Goal: Task Accomplishment & Management: Use online tool/utility

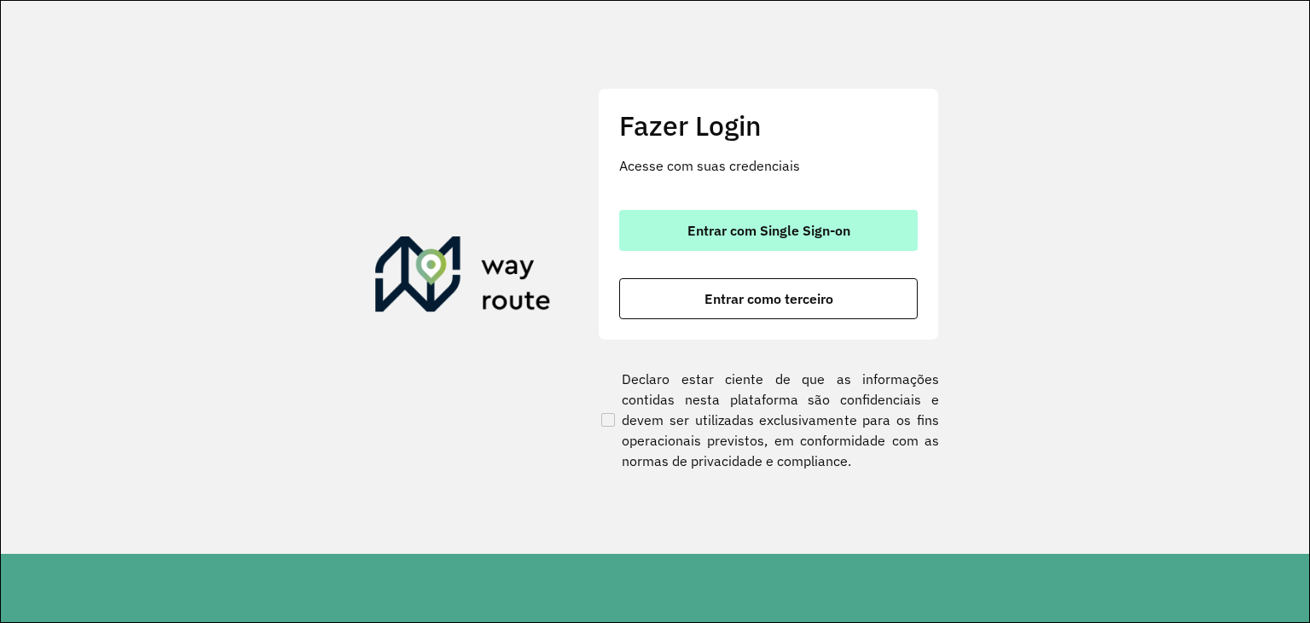
click at [804, 237] on span "Entrar com Single Sign-on" at bounding box center [769, 230] width 163 height 14
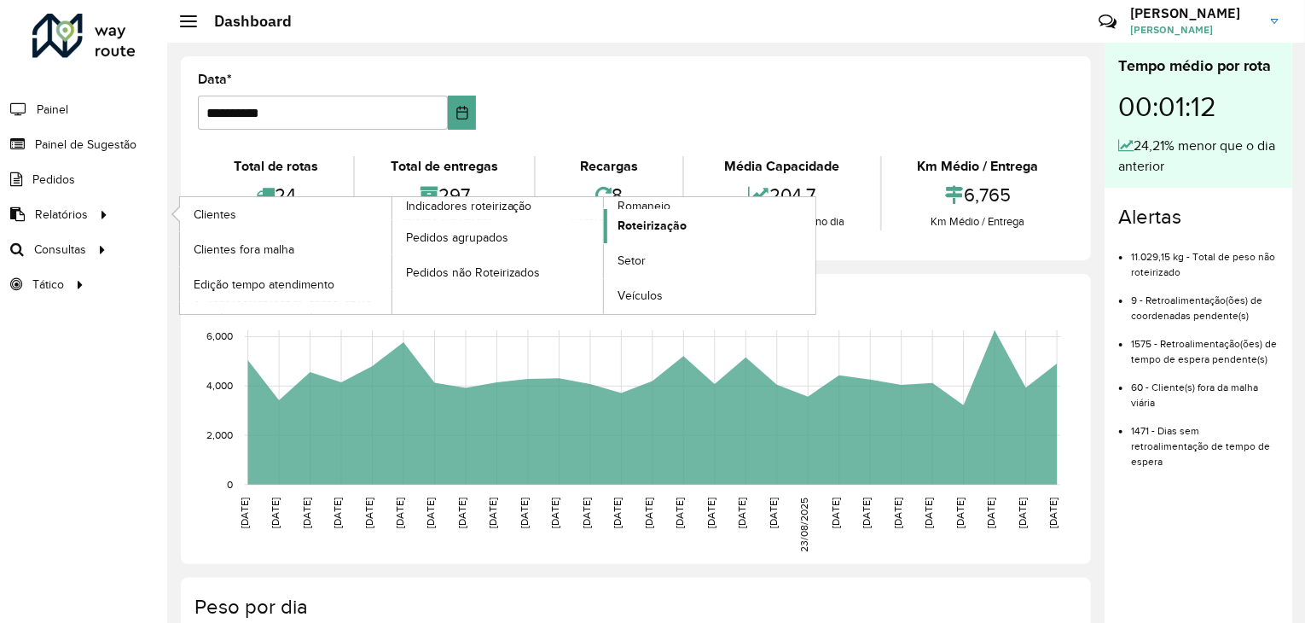
click at [652, 217] on span "Roteirização" at bounding box center [652, 226] width 69 height 18
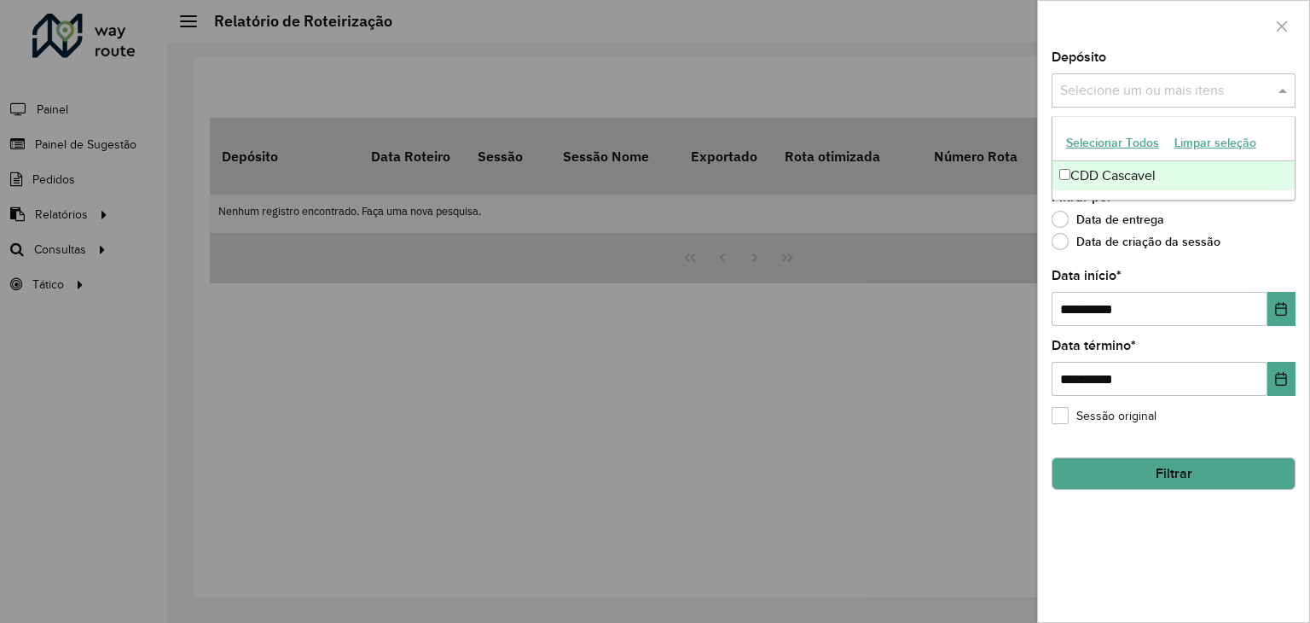
click at [1204, 96] on input "text" at bounding box center [1165, 91] width 218 height 20
click at [1160, 467] on button "Filtrar" at bounding box center [1174, 473] width 244 height 32
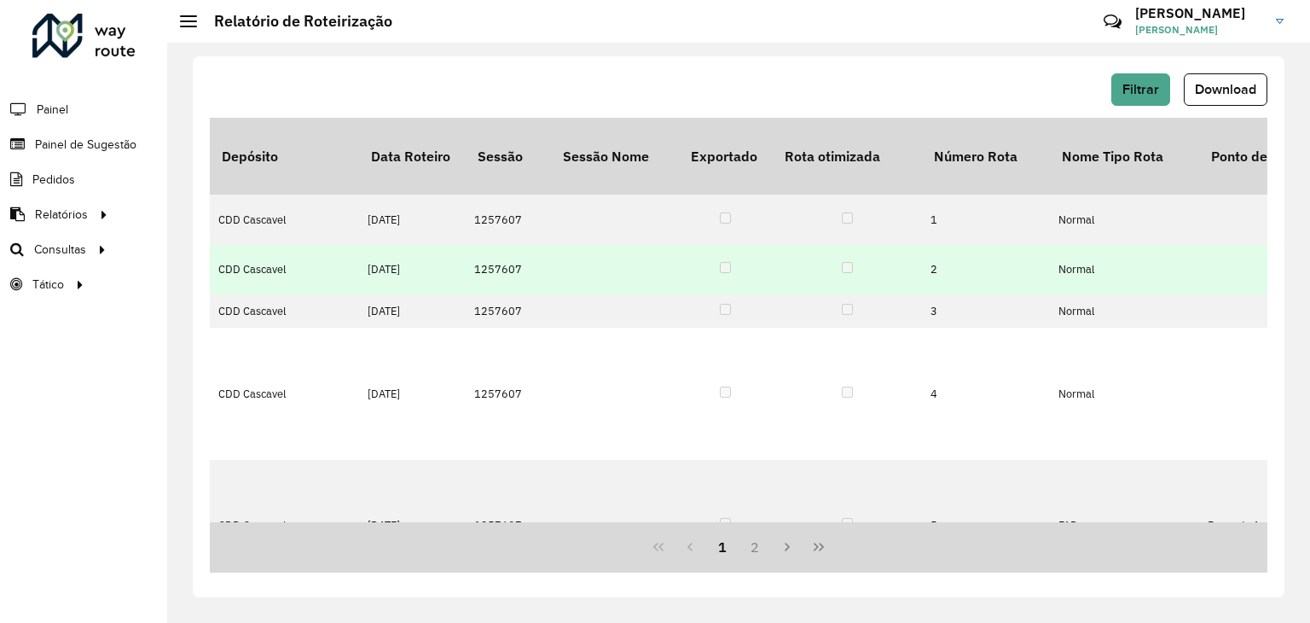
click at [927, 245] on td "2" at bounding box center [986, 269] width 128 height 49
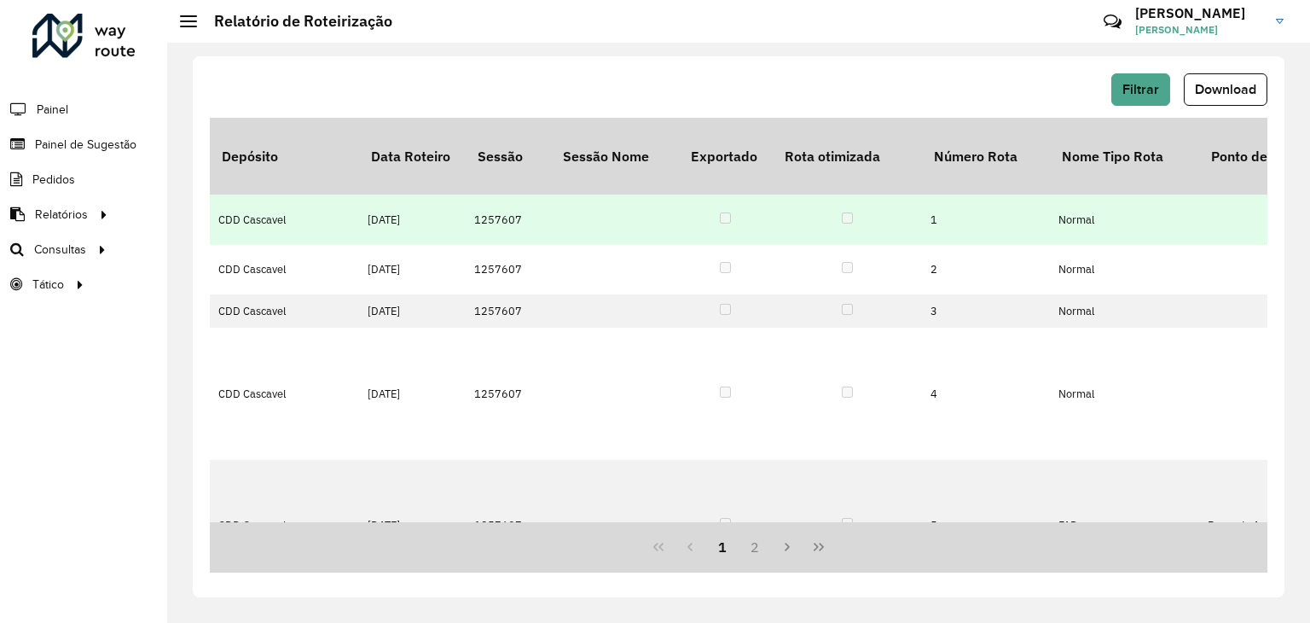
click at [341, 194] on td "CDD Cascavel" at bounding box center [284, 218] width 149 height 49
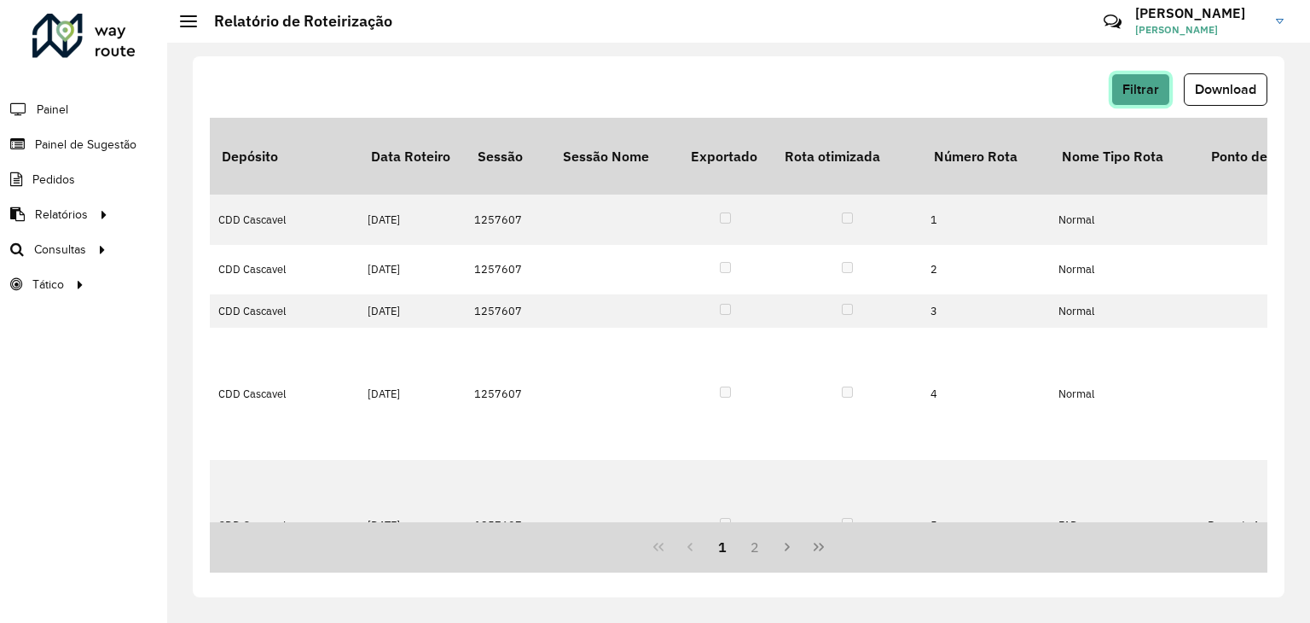
click at [1139, 83] on span "Filtrar" at bounding box center [1141, 89] width 37 height 15
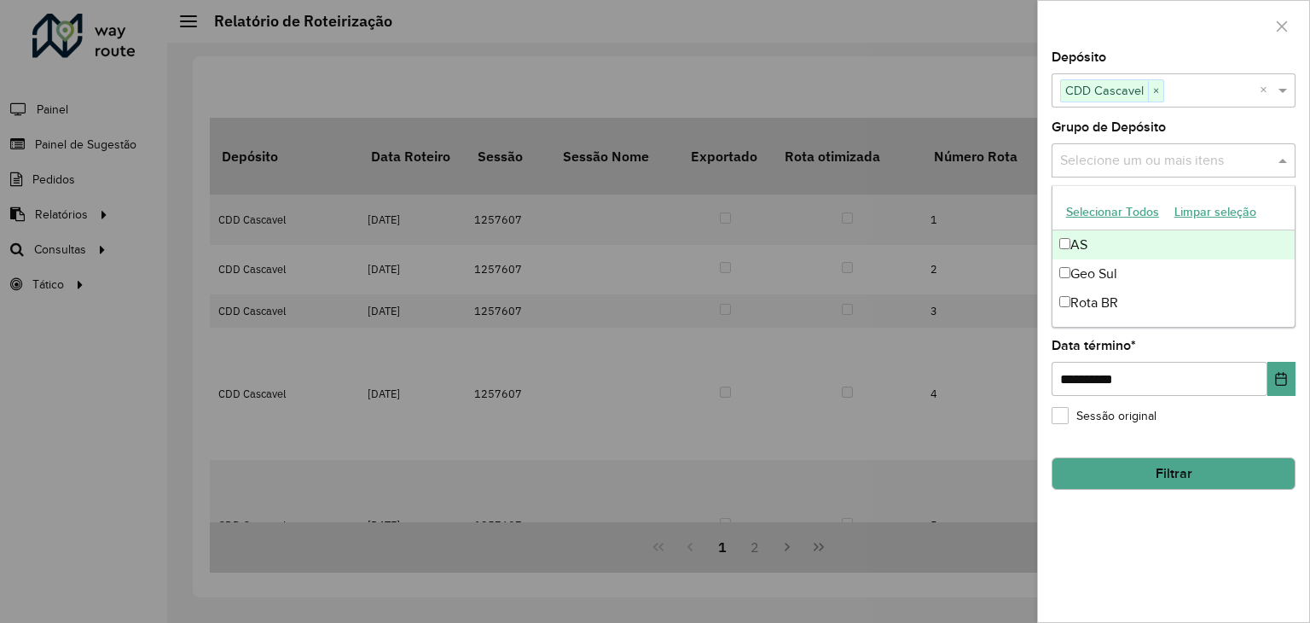
click at [1141, 154] on input "text" at bounding box center [1165, 161] width 218 height 20
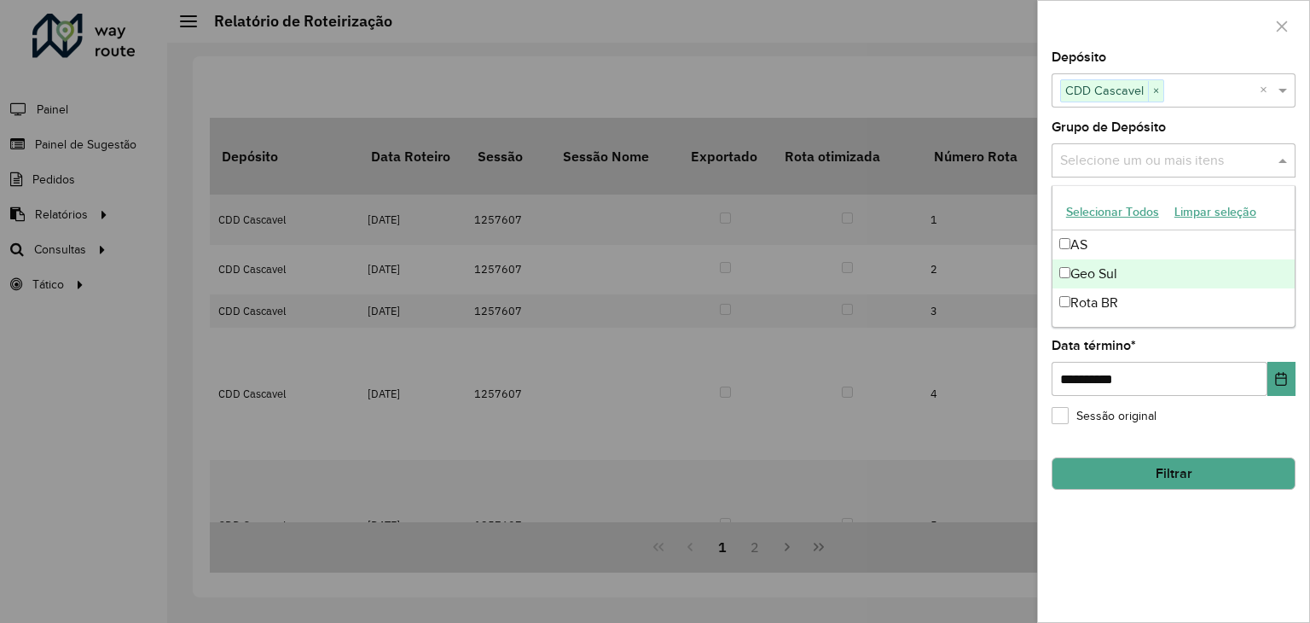
click at [1110, 279] on div "Geo Sul" at bounding box center [1174, 273] width 242 height 29
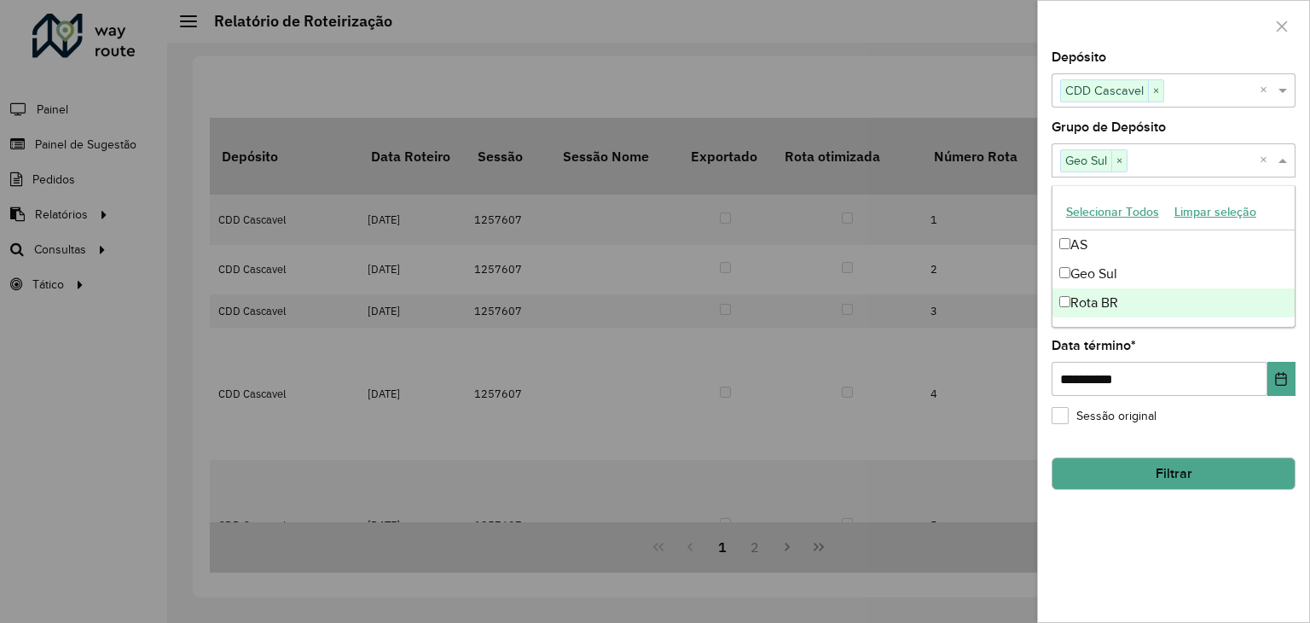
click at [1152, 473] on button "Filtrar" at bounding box center [1174, 473] width 244 height 32
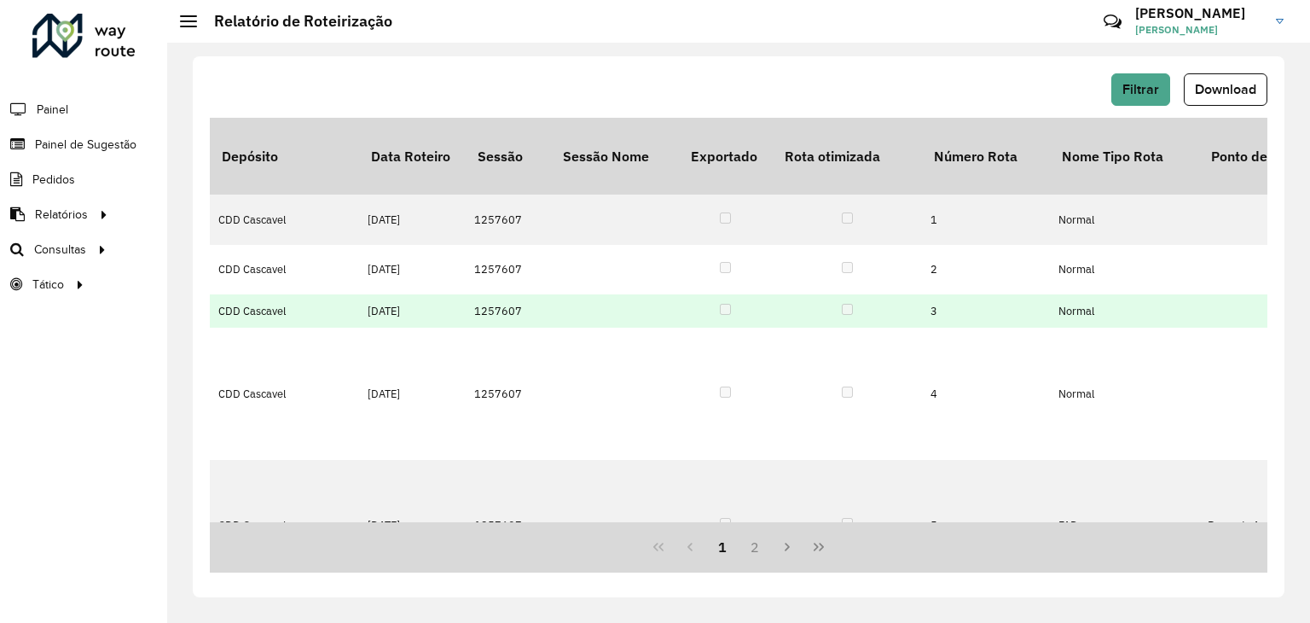
click at [1061, 294] on td "Normal" at bounding box center [1124, 310] width 149 height 33
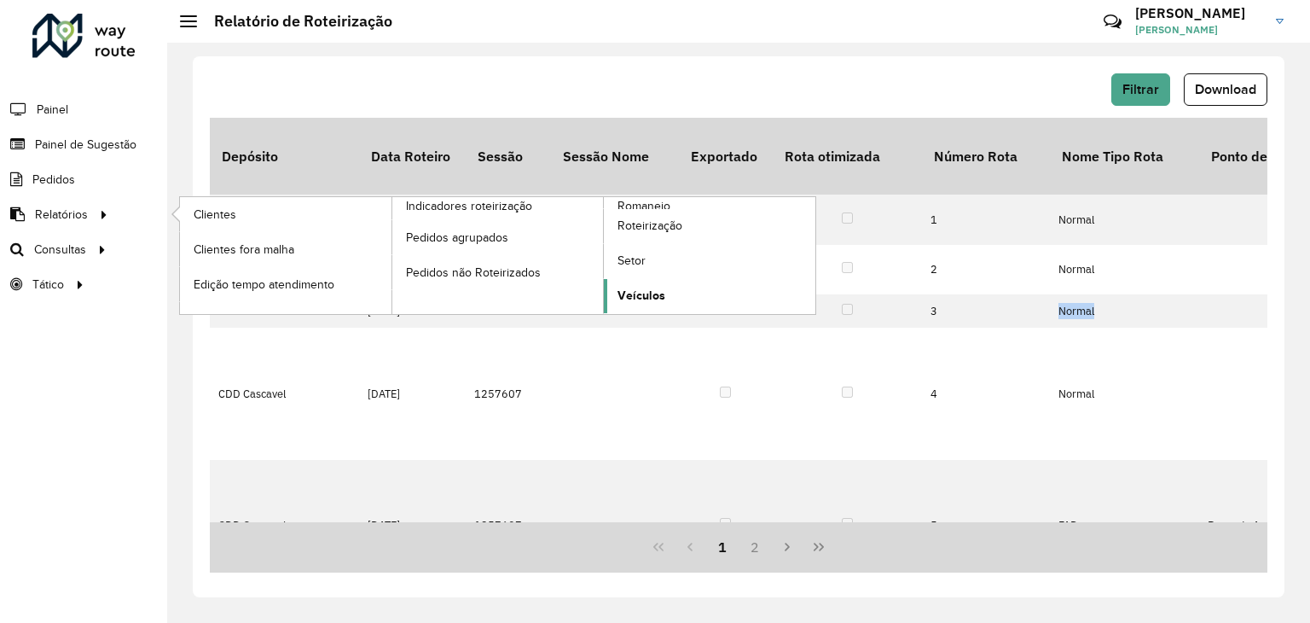
click at [643, 287] on span "Veículos" at bounding box center [642, 296] width 48 height 18
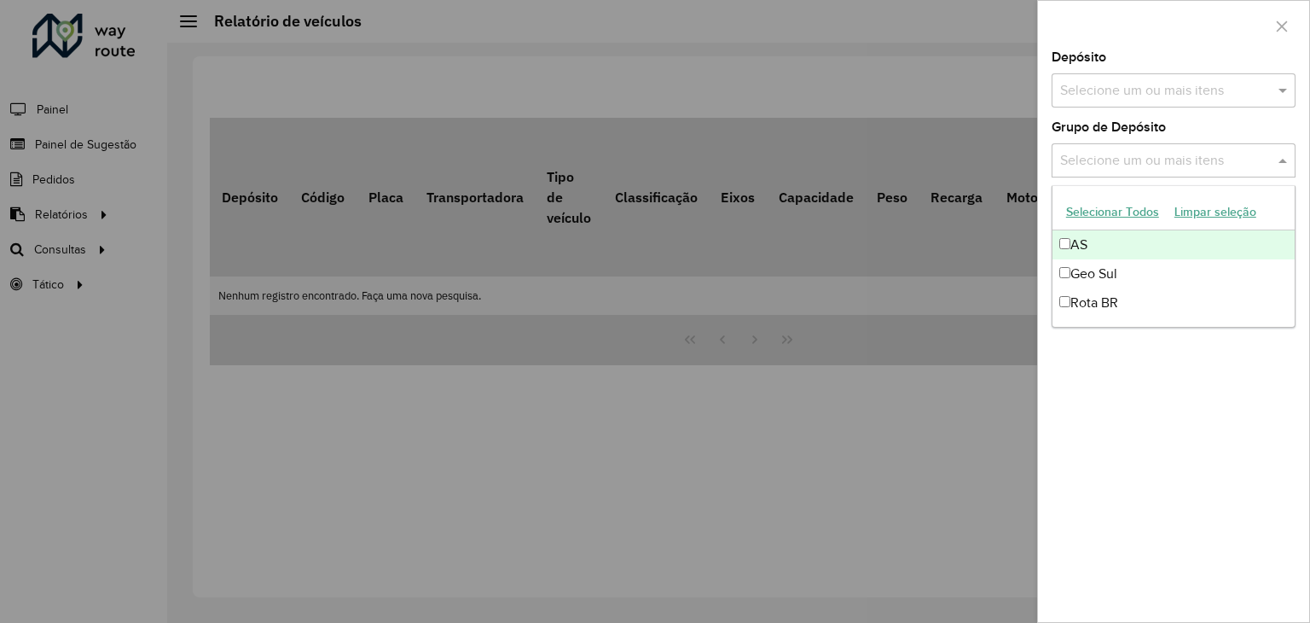
click at [1171, 151] on input "text" at bounding box center [1165, 161] width 218 height 20
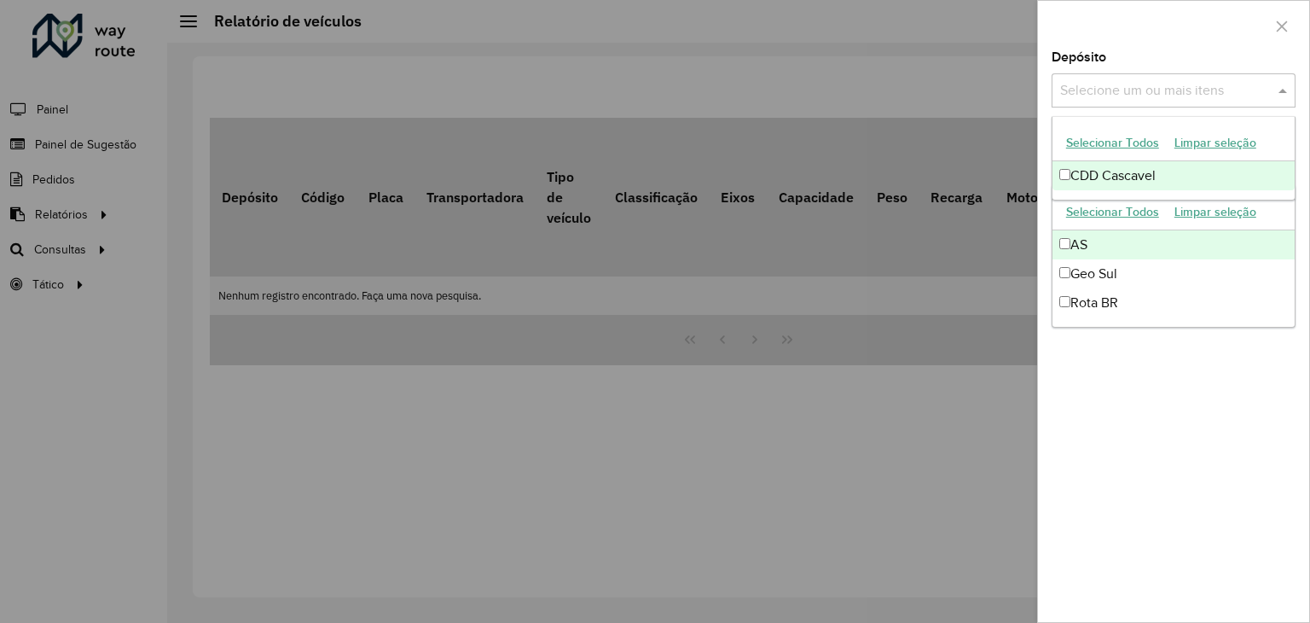
click at [1153, 90] on input "text" at bounding box center [1165, 91] width 218 height 20
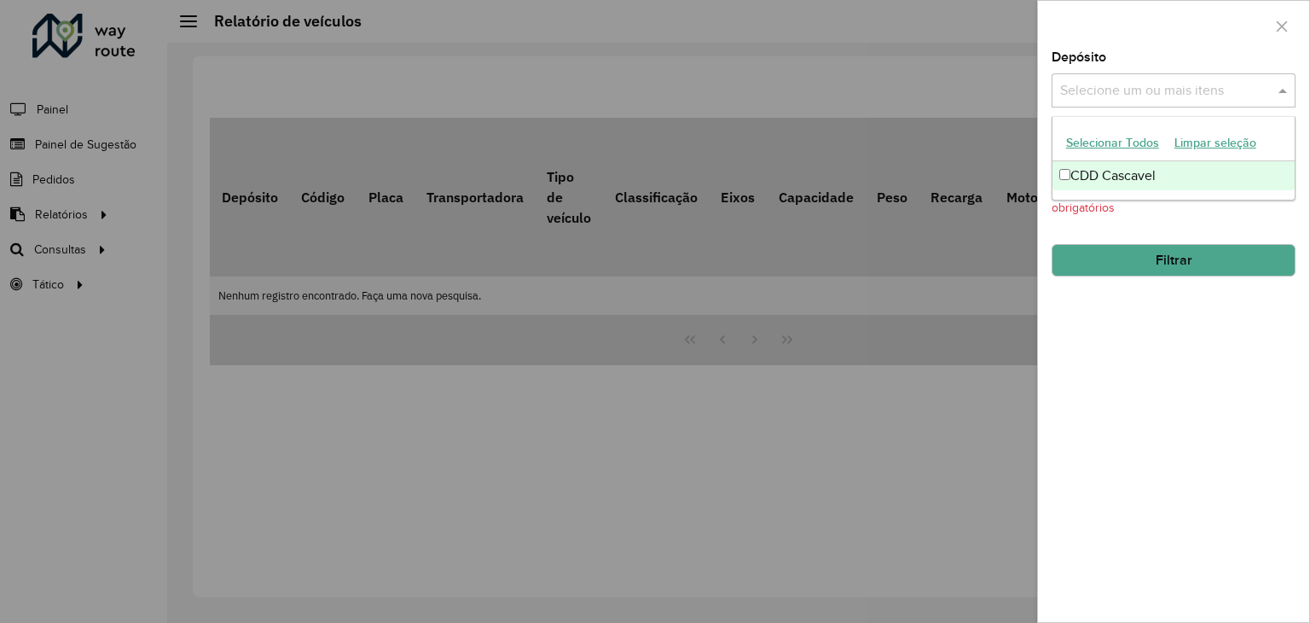
click at [1126, 182] on div "CDD Cascavel" at bounding box center [1174, 175] width 242 height 29
click at [1196, 270] on button "Filtrar" at bounding box center [1174, 260] width 244 height 32
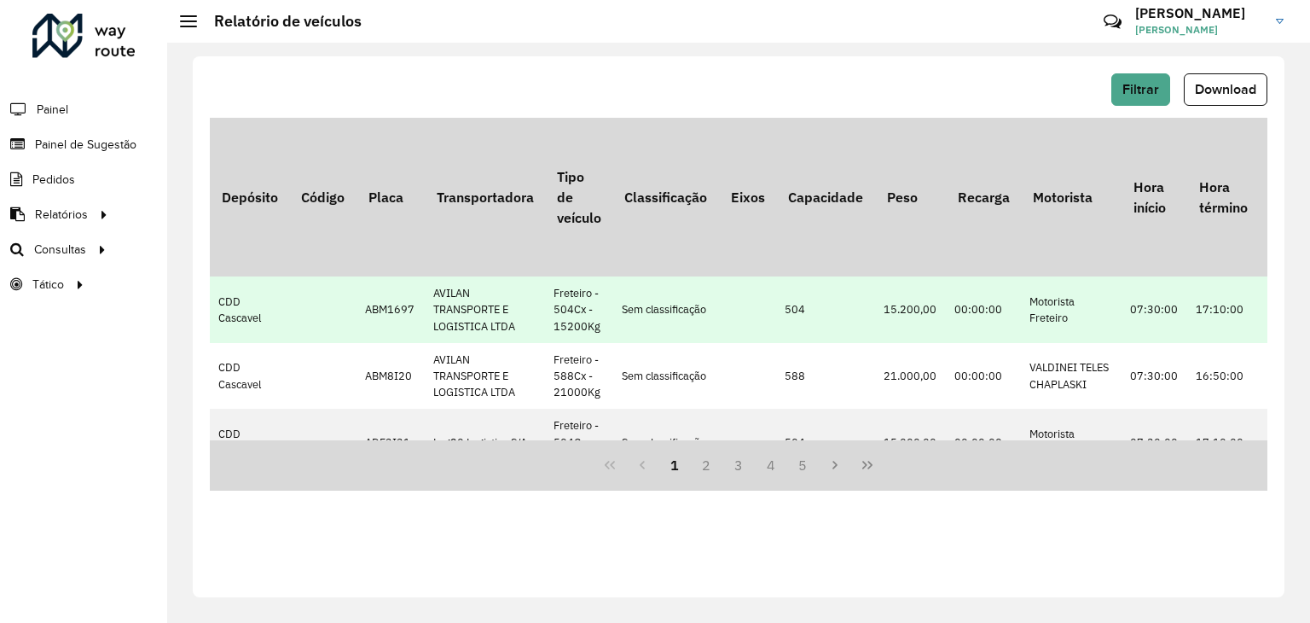
click at [503, 306] on td "AVILAN TRANSPORTE E LOGISTICA LTDA" at bounding box center [485, 309] width 120 height 67
click at [703, 301] on td "Sem classificação" at bounding box center [666, 309] width 106 height 67
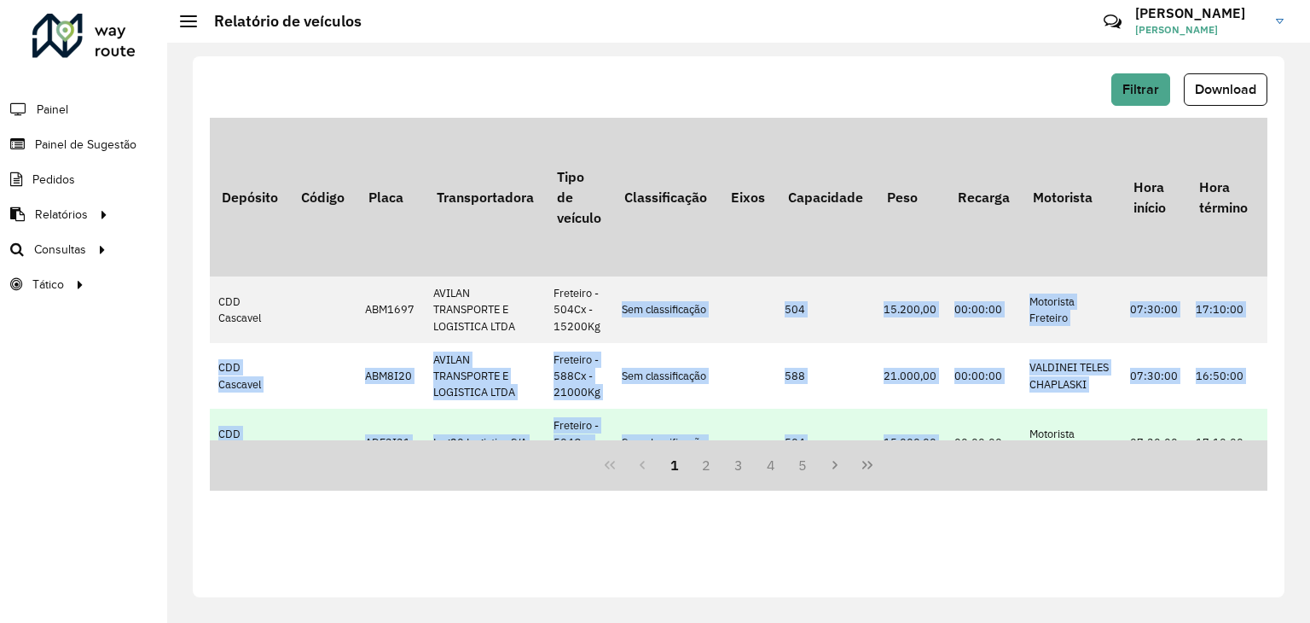
scroll to position [39, 0]
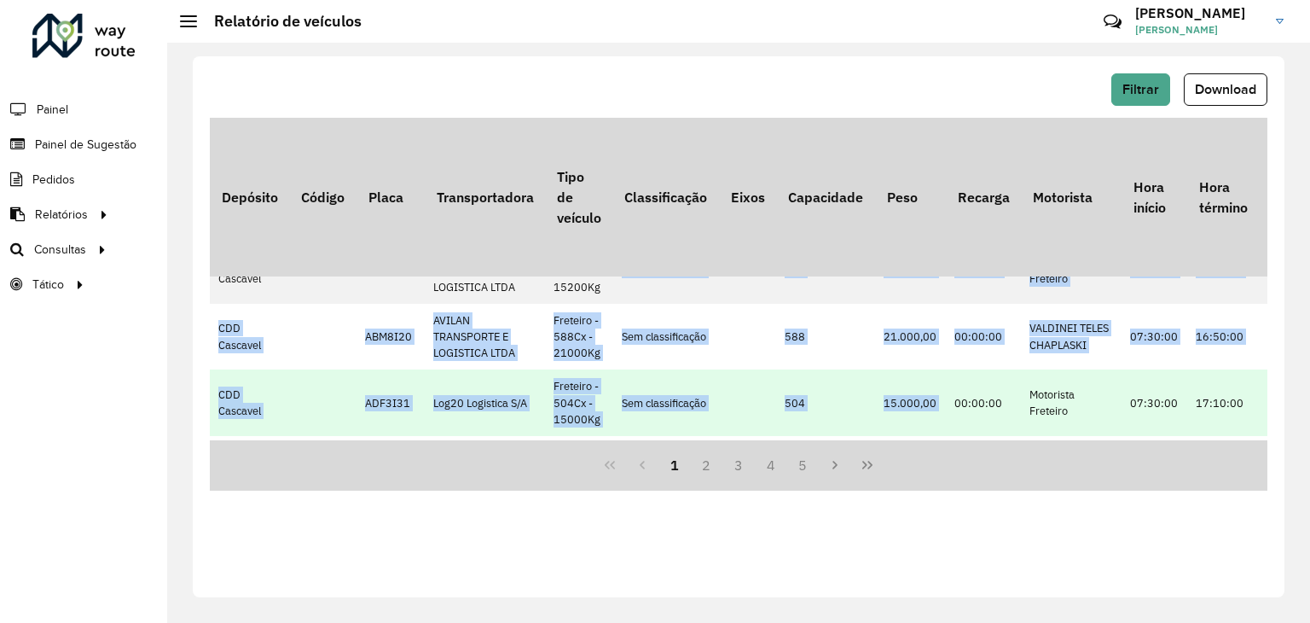
drag, startPoint x: 703, startPoint y: 301, endPoint x: 878, endPoint y: 409, distance: 205.3
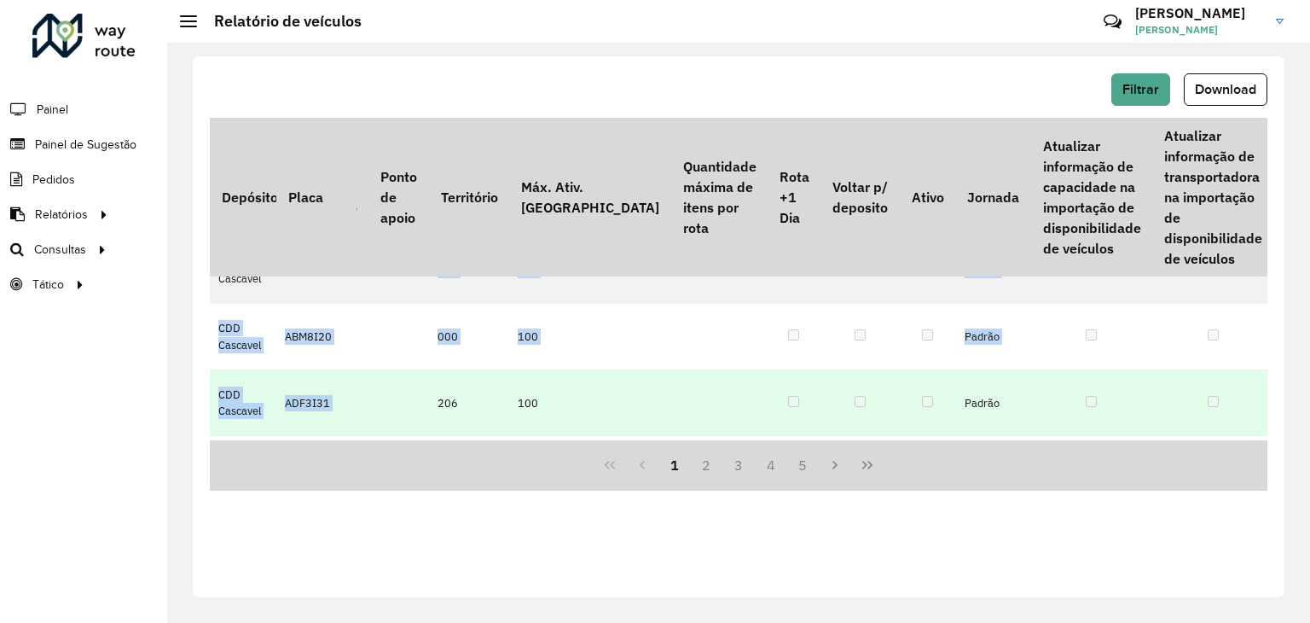
scroll to position [39, 1038]
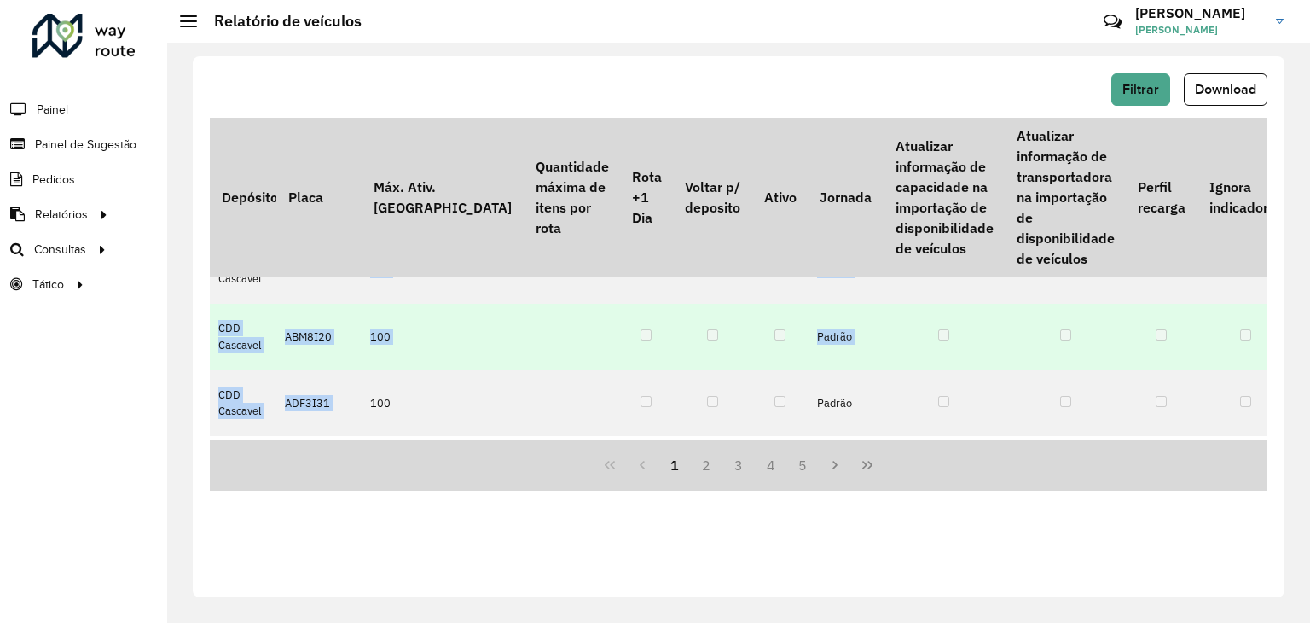
click at [1127, 353] on td at bounding box center [1162, 337] width 71 height 67
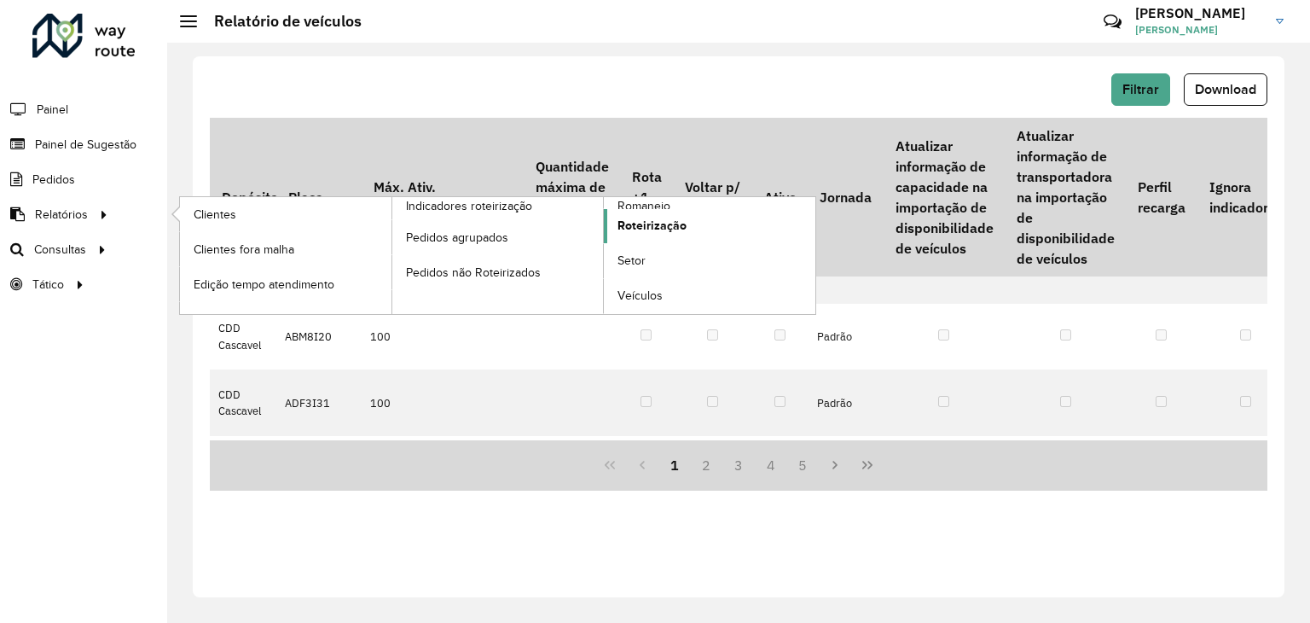
click at [647, 226] on span "Roteirização" at bounding box center [652, 226] width 69 height 18
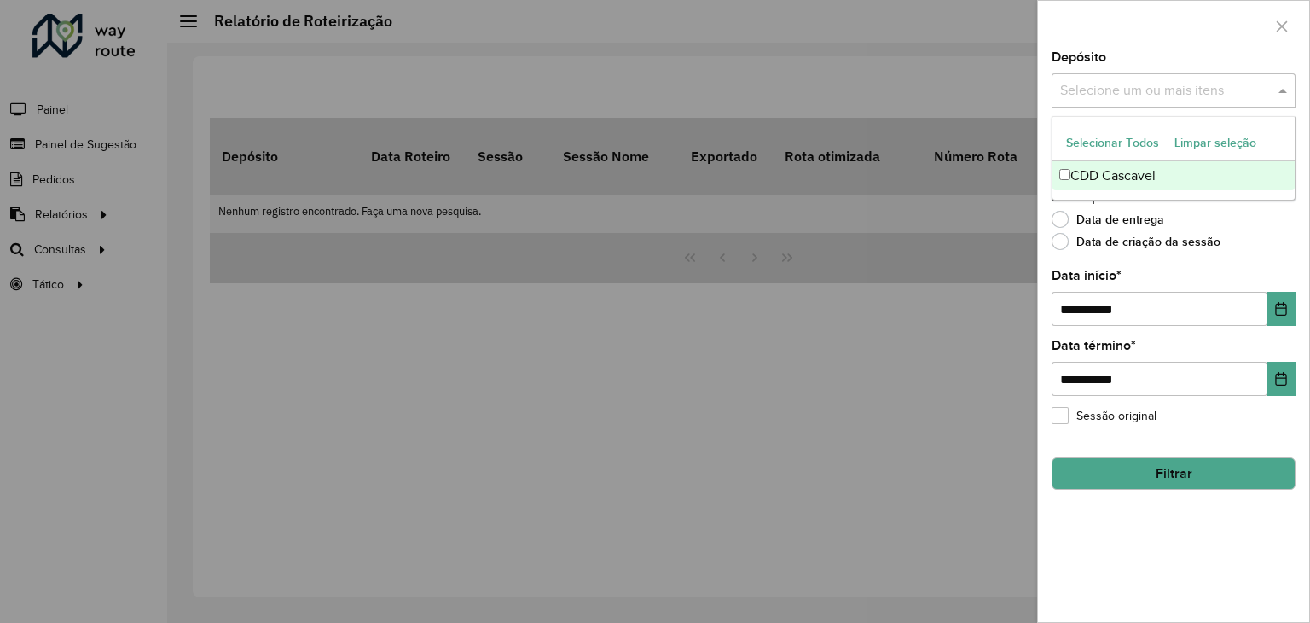
click at [1190, 100] on div "Selecione um ou mais itens" at bounding box center [1174, 90] width 244 height 34
click at [1139, 170] on div "CDD Cascavel" at bounding box center [1174, 175] width 242 height 29
click at [1157, 482] on button "Filtrar" at bounding box center [1174, 473] width 244 height 32
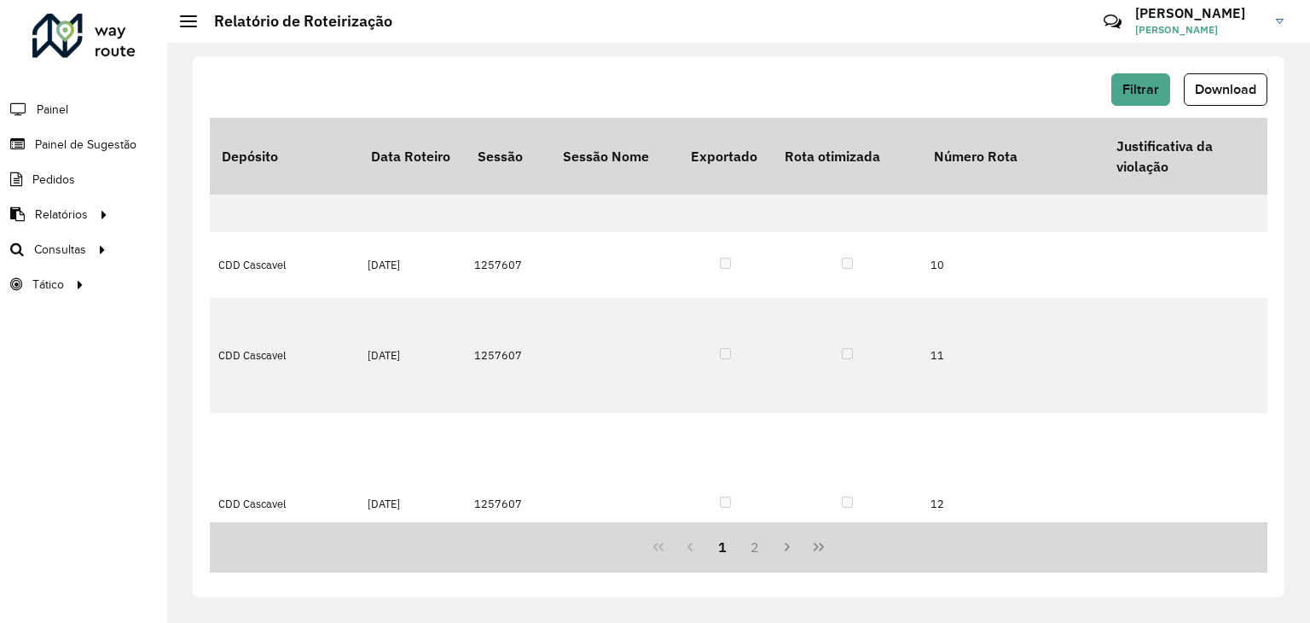
scroll to position [965, 5865]
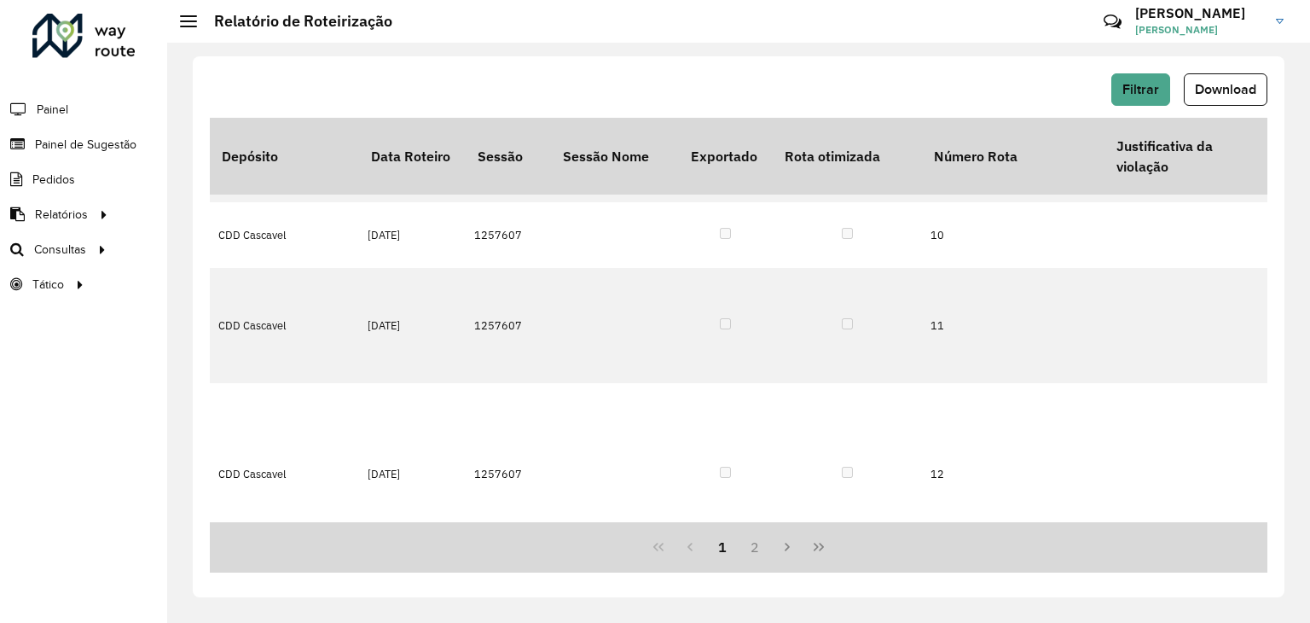
click at [256, 243] on span "Roteirização" at bounding box center [228, 250] width 69 height 18
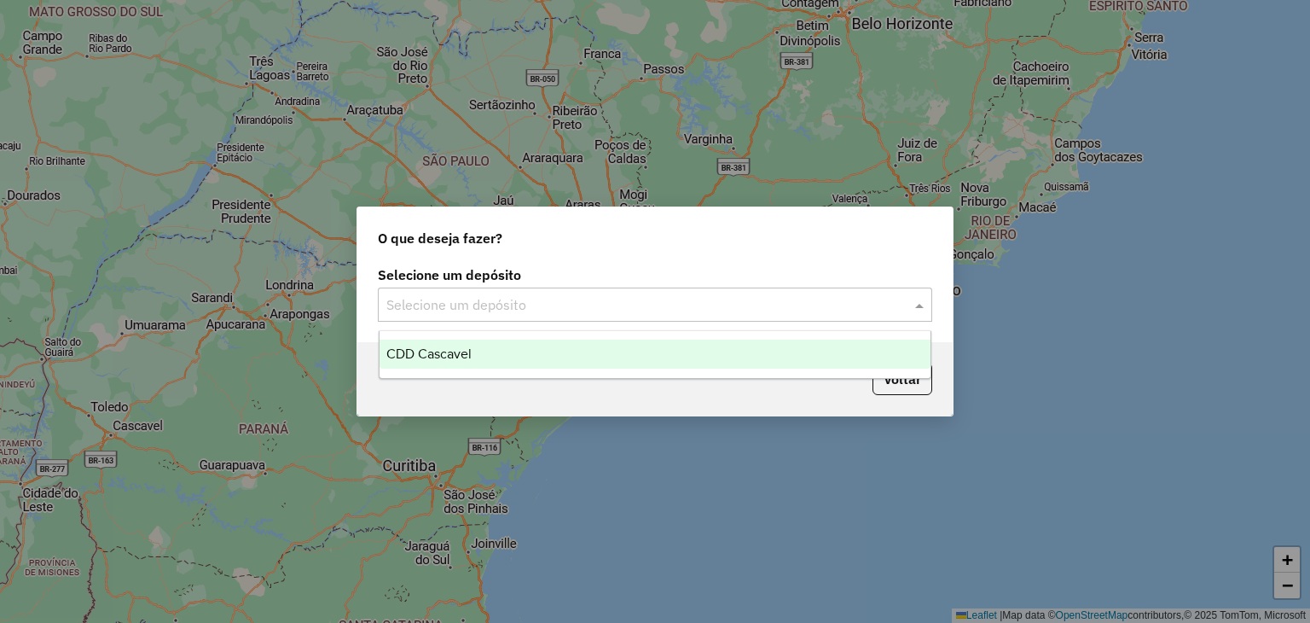
click at [648, 313] on input "text" at bounding box center [637, 305] width 503 height 20
click at [573, 351] on div "CDD Cascavel" at bounding box center [656, 354] width 552 height 29
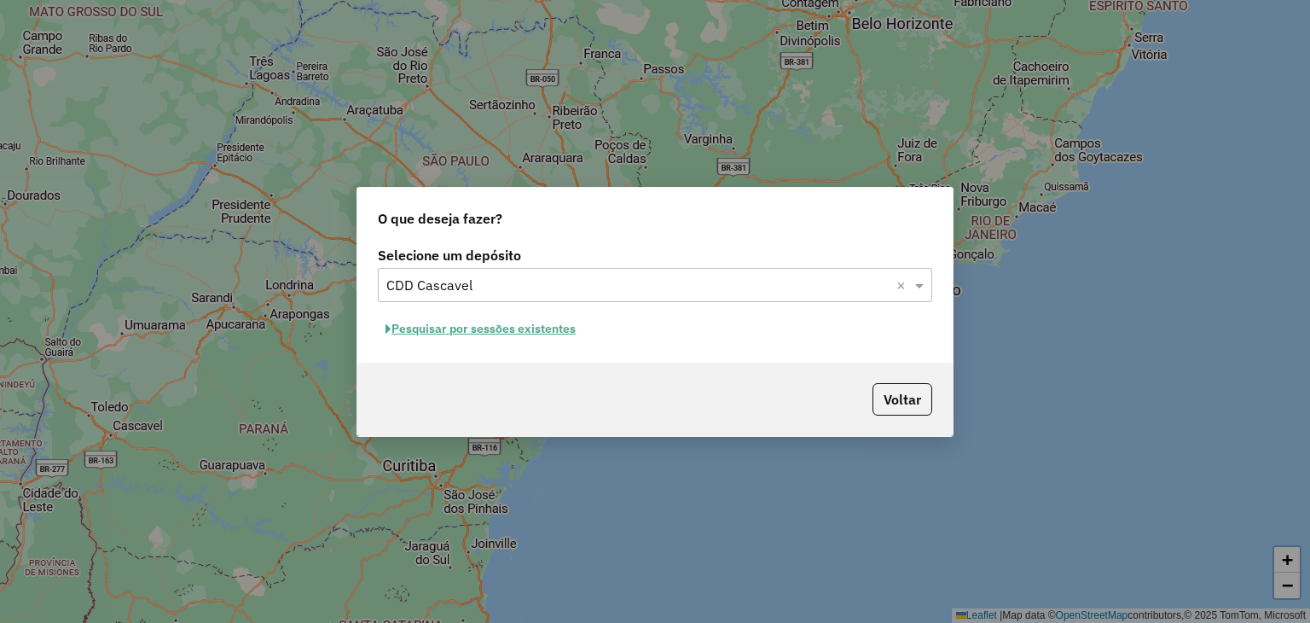
click at [532, 333] on button "Pesquisar por sessões existentes" at bounding box center [481, 329] width 206 height 26
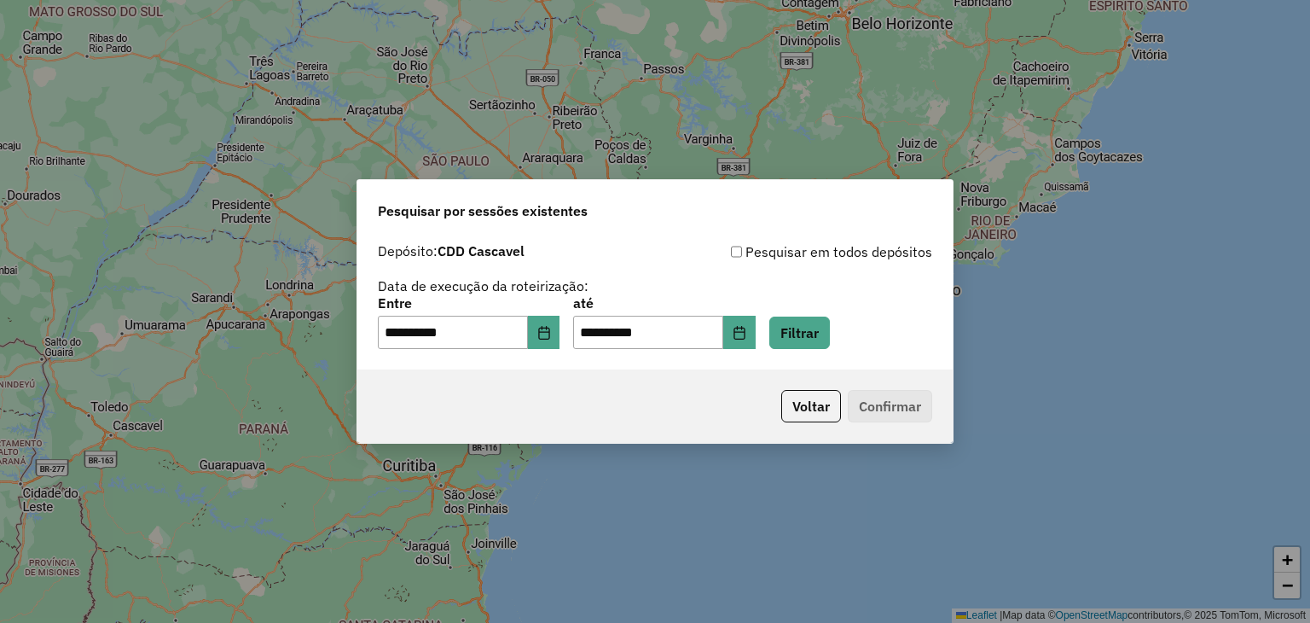
click at [874, 414] on p-footer "Voltar Confirmar" at bounding box center [854, 406] width 158 height 32
click at [807, 323] on button "Filtrar" at bounding box center [799, 332] width 61 height 32
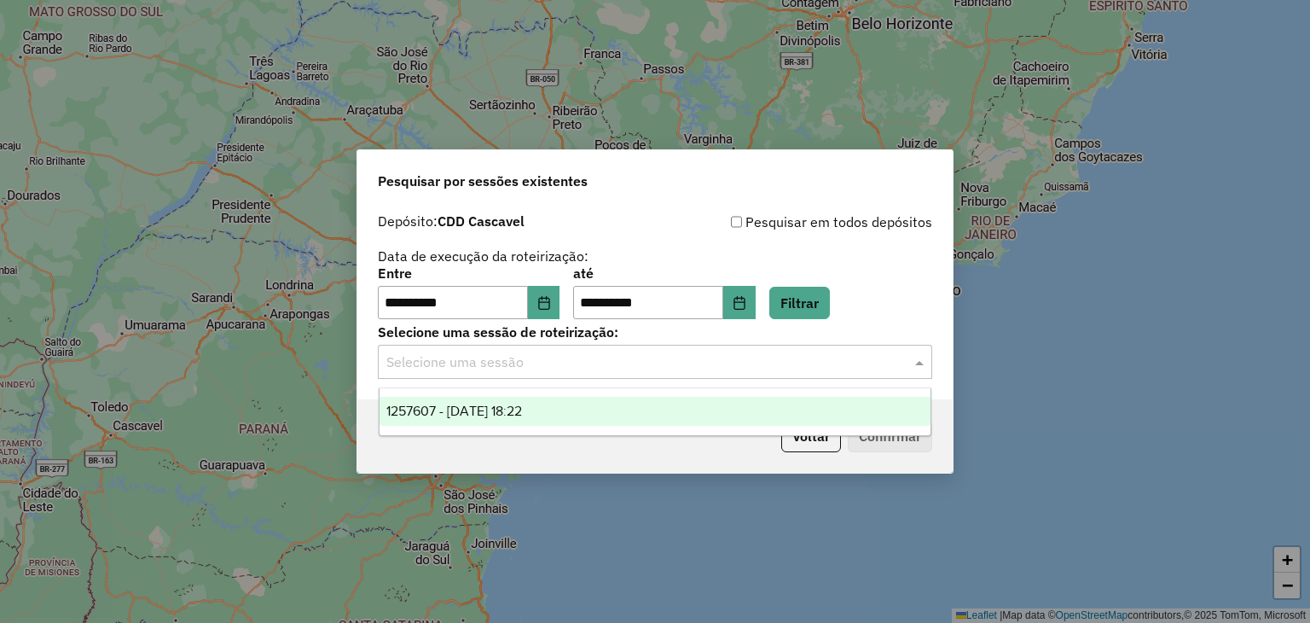
click at [779, 347] on div "Selecione uma sessão" at bounding box center [655, 362] width 554 height 34
click at [677, 410] on div "1257607 - 02/09/2025 18:22" at bounding box center [656, 411] width 552 height 29
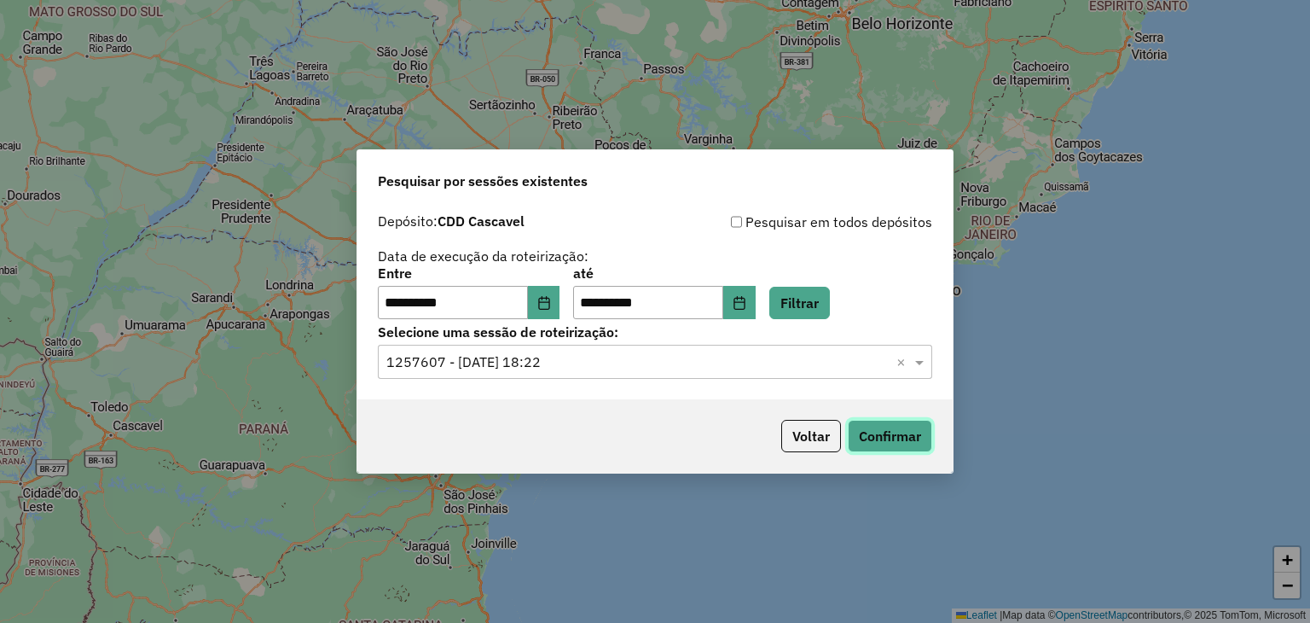
click at [891, 443] on button "Confirmar" at bounding box center [890, 436] width 84 height 32
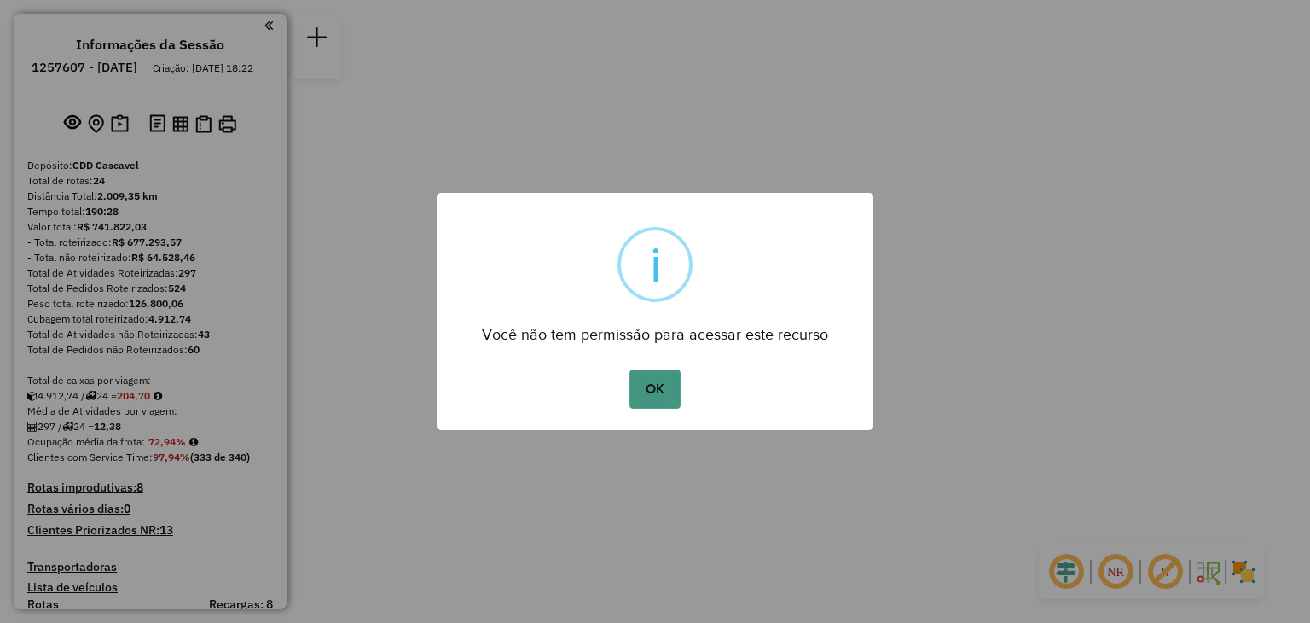
click at [653, 399] on button "OK" at bounding box center [655, 388] width 50 height 39
